Goal: Task Accomplishment & Management: Complete application form

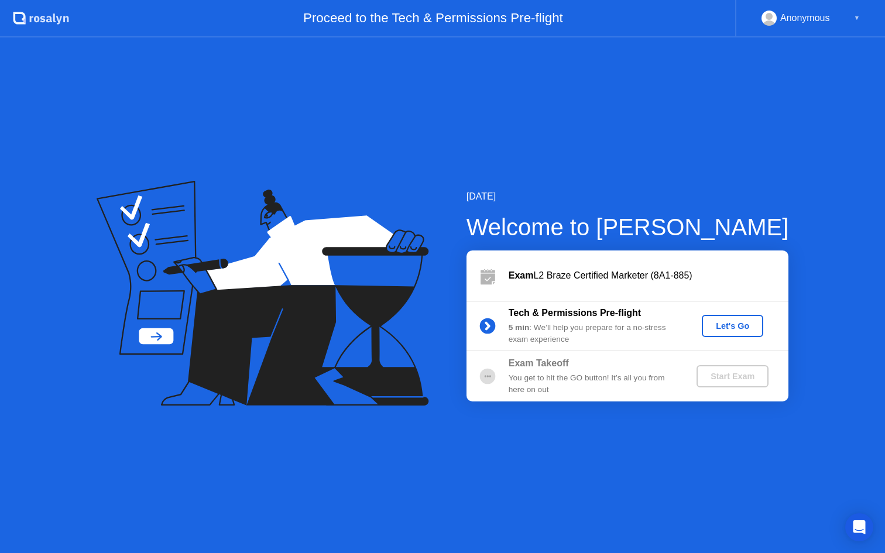
click at [714, 317] on button "Let's Go" at bounding box center [731, 326] width 61 height 22
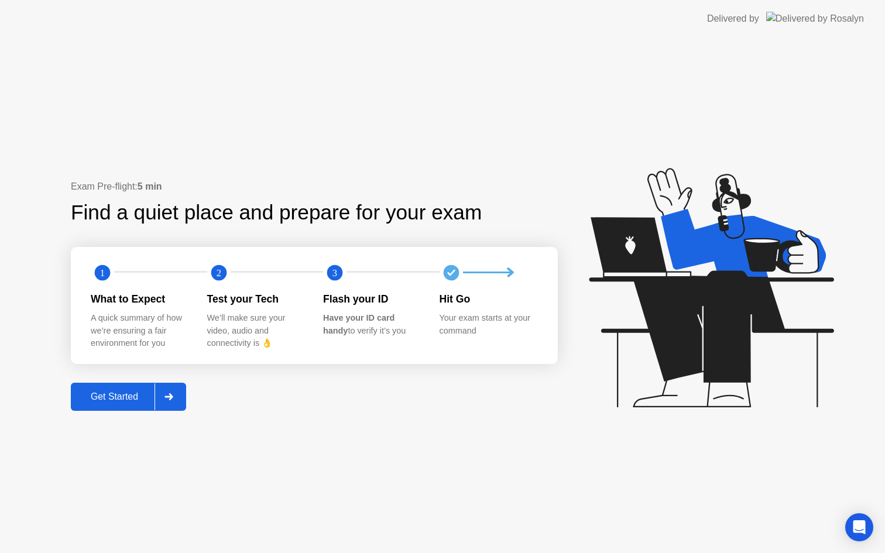
click at [178, 394] on div at bounding box center [168, 396] width 28 height 27
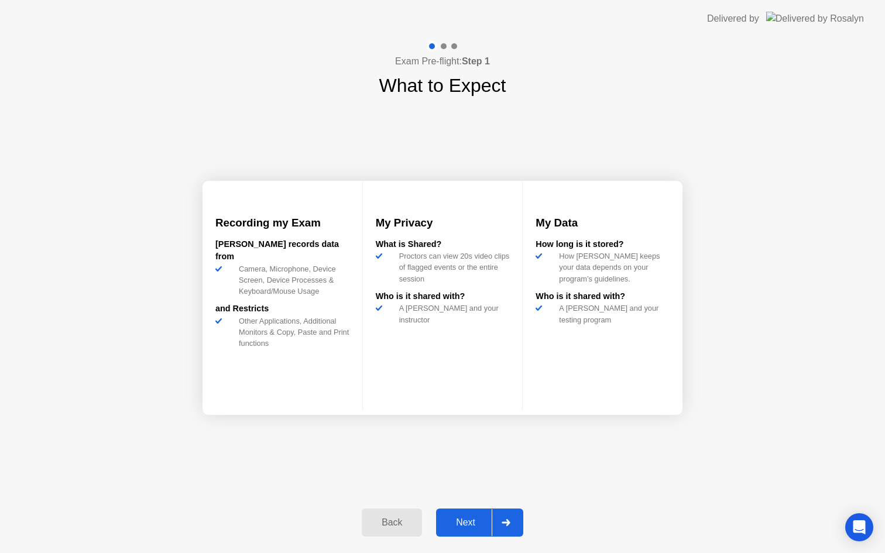
click at [469, 524] on div "Next" at bounding box center [465, 522] width 52 height 11
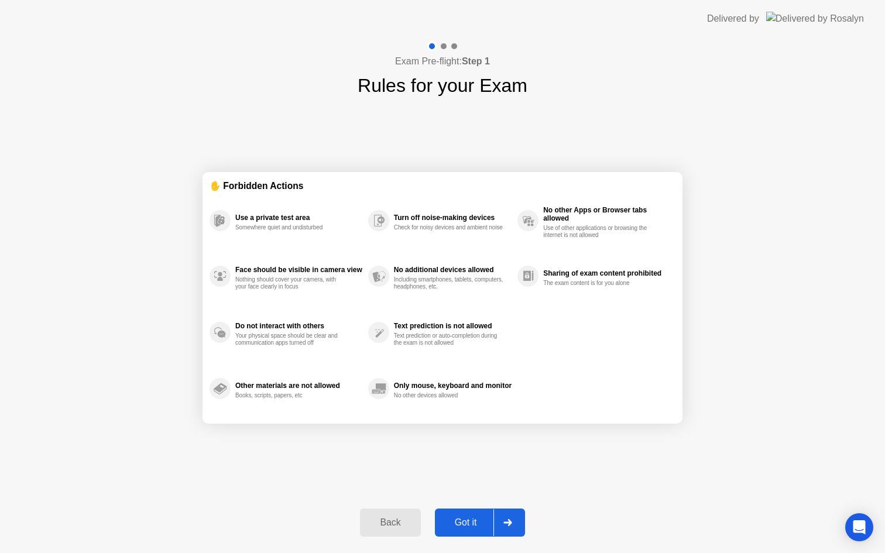
click at [469, 524] on div "Got it" at bounding box center [465, 522] width 55 height 11
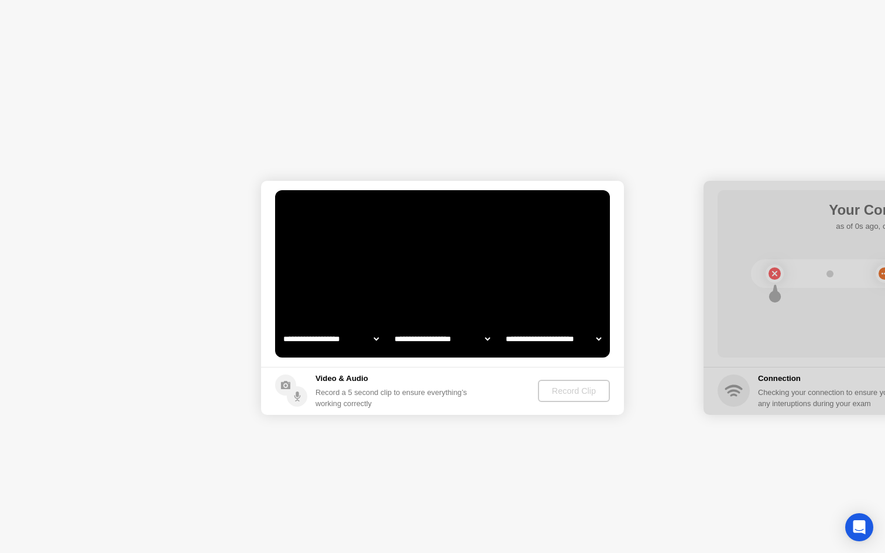
select select "**********"
select select "*******"
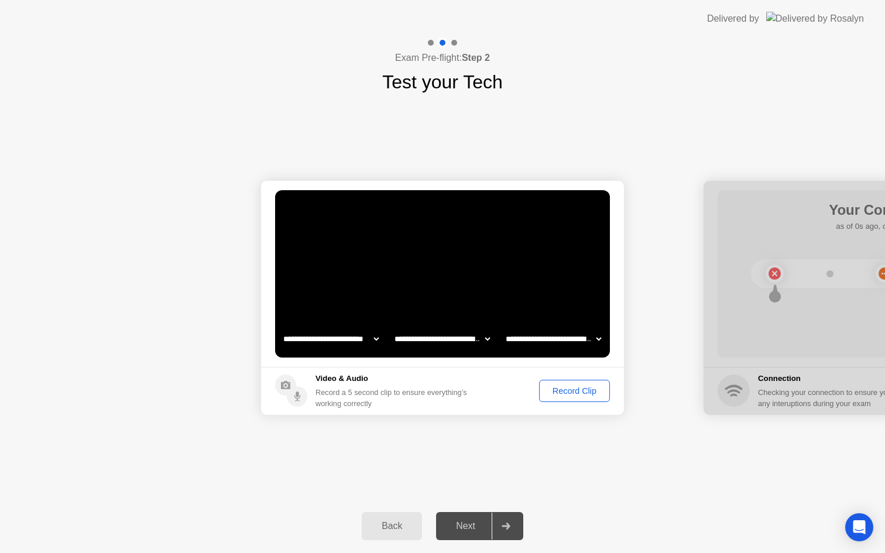
click at [570, 391] on div "Record Clip" at bounding box center [574, 390] width 63 height 9
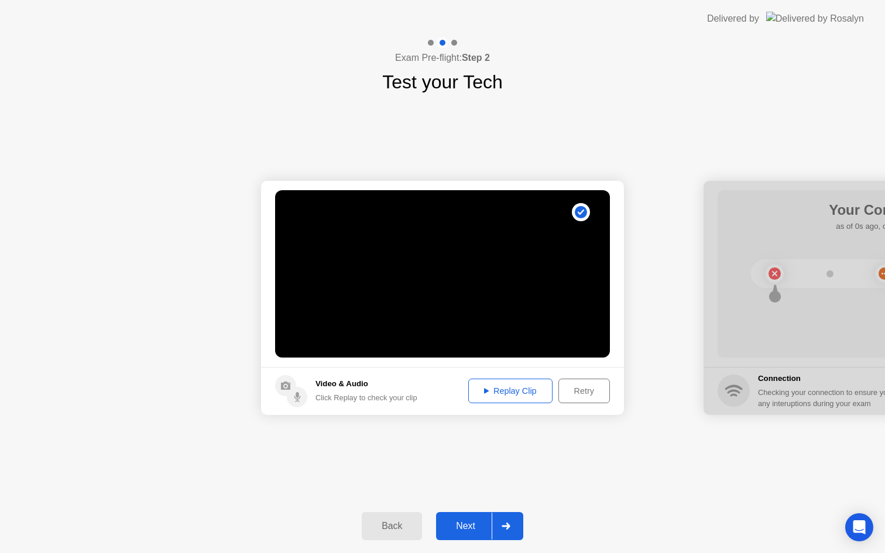
click at [501, 391] on div "Replay Clip" at bounding box center [510, 390] width 76 height 9
click at [466, 531] on div "Next" at bounding box center [465, 526] width 52 height 11
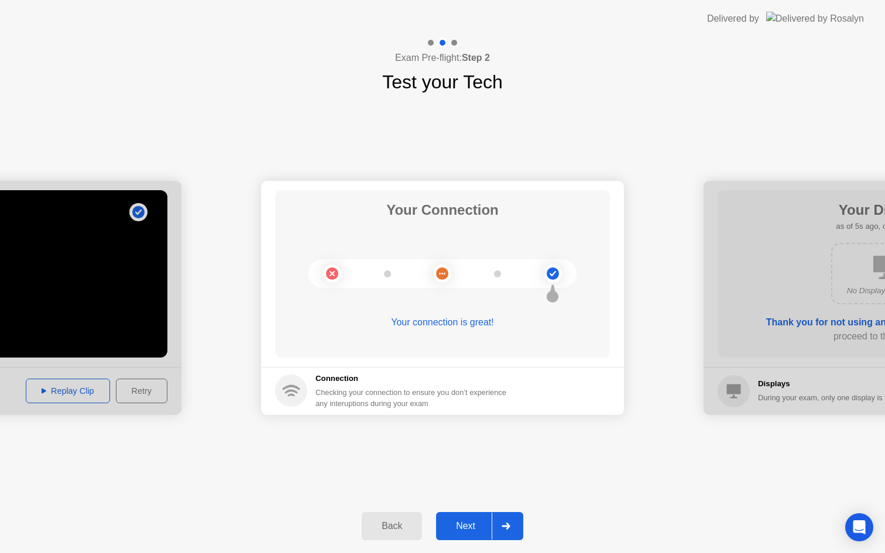
click at [465, 517] on button "Next" at bounding box center [479, 526] width 87 height 28
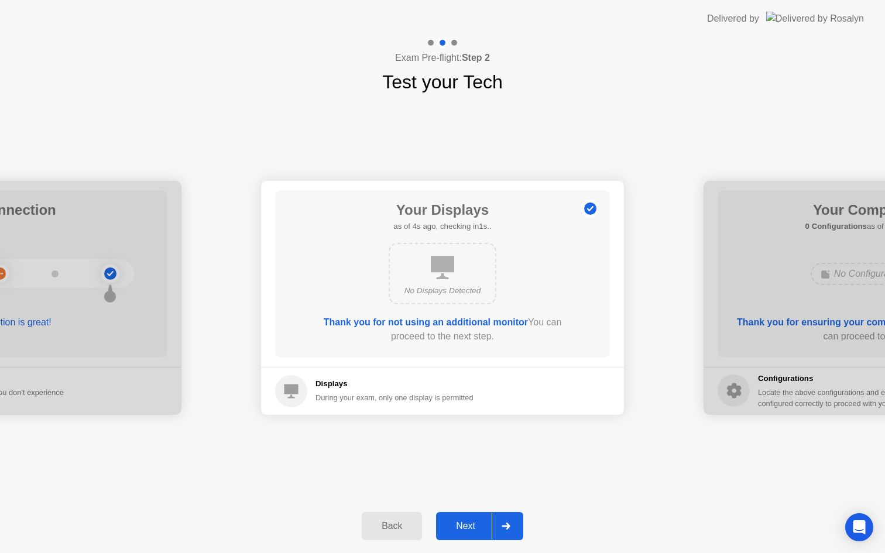
click at [465, 517] on button "Next" at bounding box center [479, 526] width 87 height 28
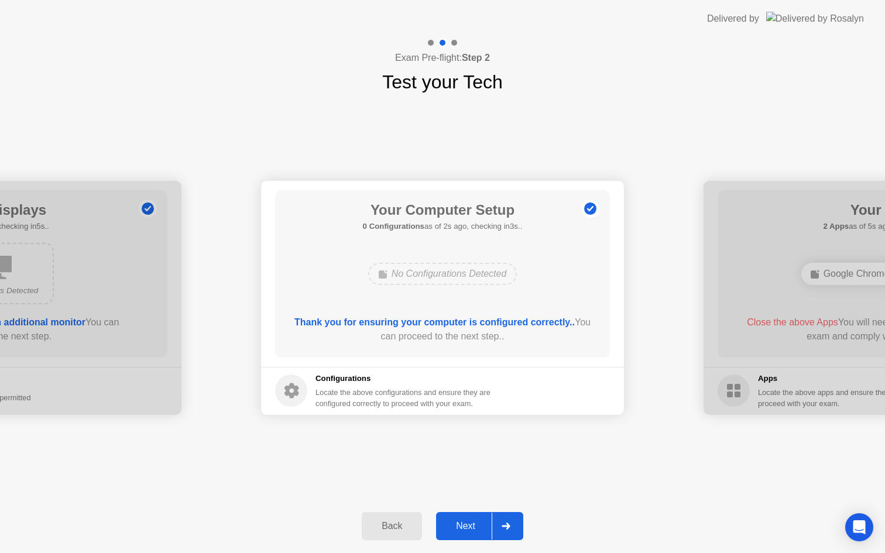
click at [465, 517] on button "Next" at bounding box center [479, 526] width 87 height 28
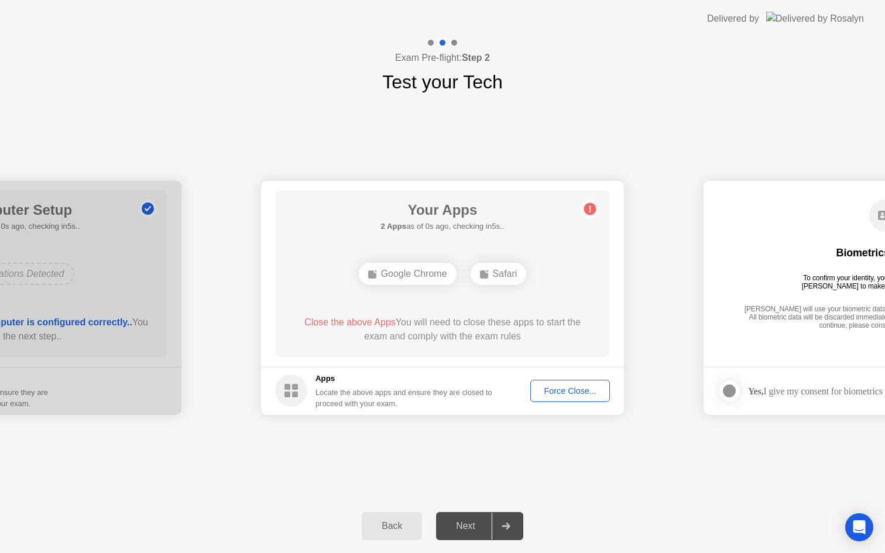
click at [566, 395] on div "Force Close..." at bounding box center [569, 390] width 71 height 9
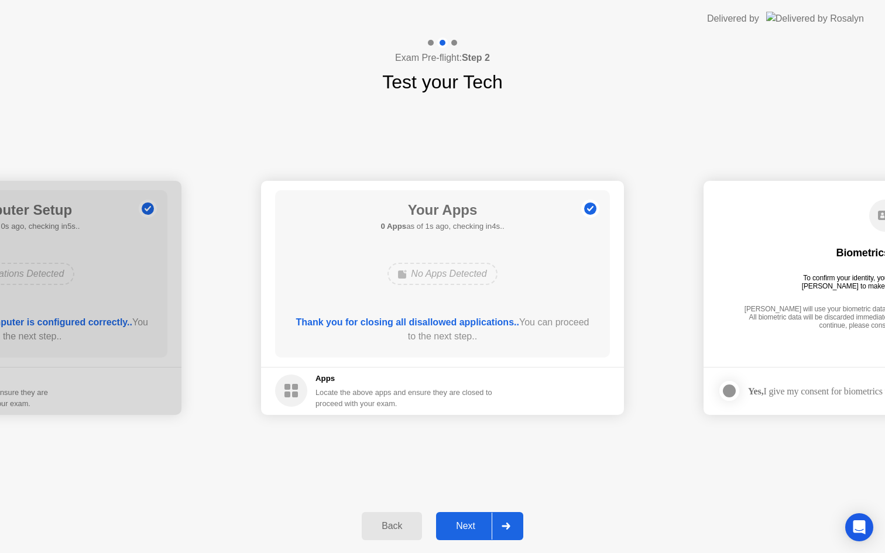
click at [458, 535] on button "Next" at bounding box center [479, 526] width 87 height 28
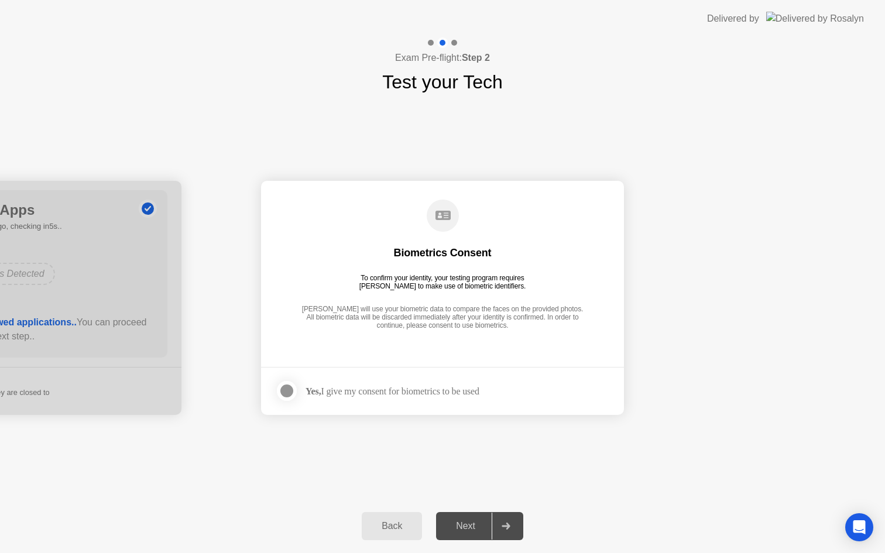
click at [295, 395] on label at bounding box center [290, 390] width 30 height 23
click at [470, 526] on div "Next" at bounding box center [465, 526] width 52 height 11
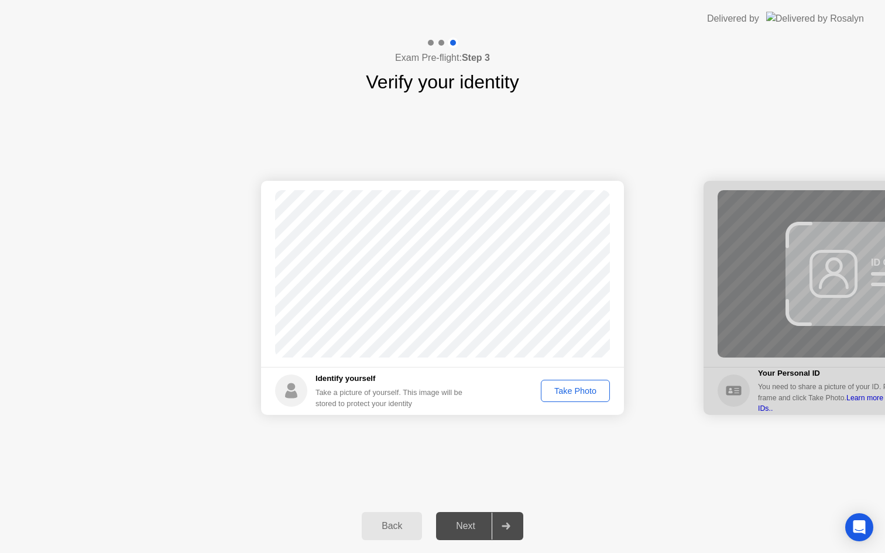
click at [560, 394] on div "Take Photo" at bounding box center [575, 390] width 61 height 9
click at [471, 525] on div "Next" at bounding box center [465, 526] width 52 height 11
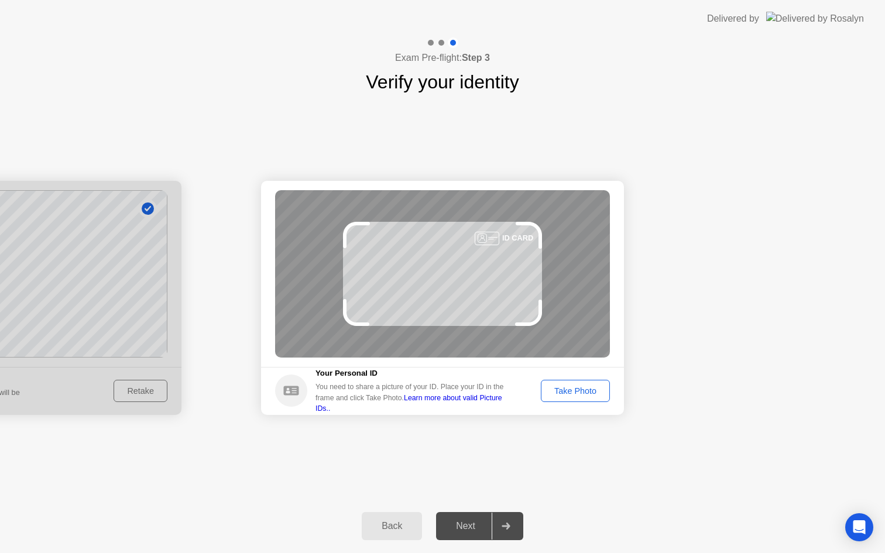
click at [568, 394] on div "Take Photo" at bounding box center [575, 390] width 61 height 9
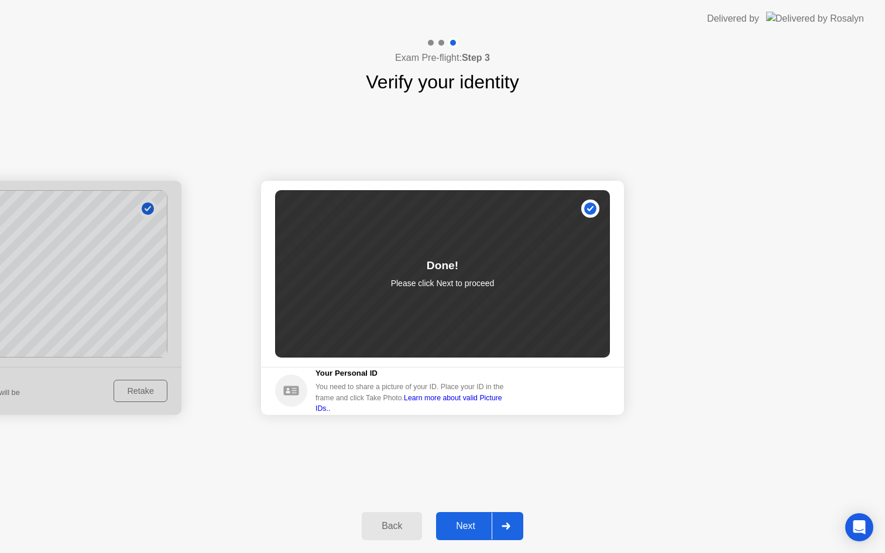
click at [468, 522] on div "Next" at bounding box center [465, 526] width 52 height 11
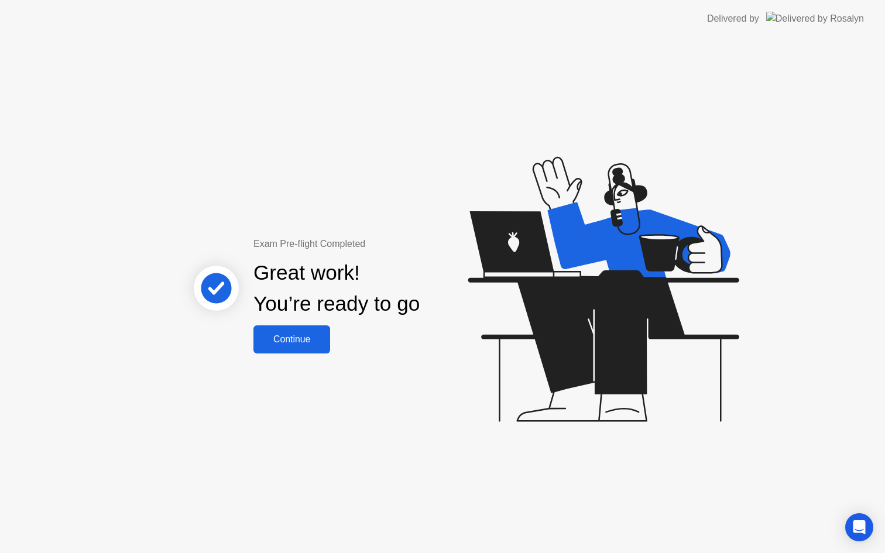
click at [304, 339] on div "Continue" at bounding box center [292, 339] width 70 height 11
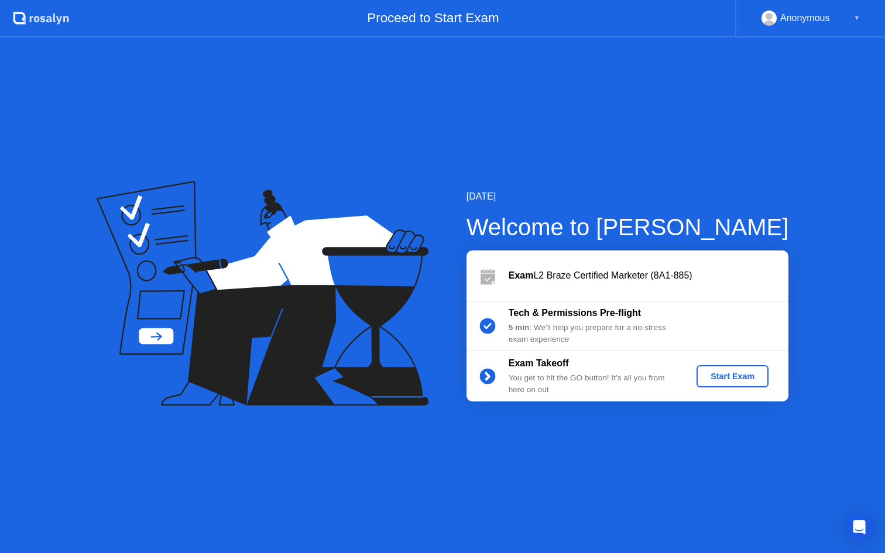
click at [616, 364] on div "Exam Takeoff" at bounding box center [592, 363] width 168 height 14
click at [713, 379] on div "Start Exam" at bounding box center [732, 375] width 63 height 9
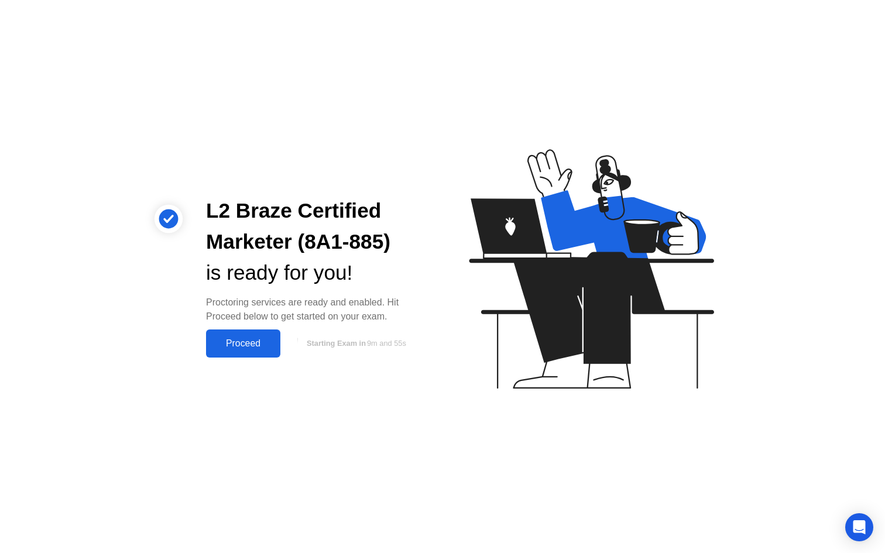
click at [249, 344] on div "Proceed" at bounding box center [242, 343] width 67 height 11
